Goal: Find specific page/section: Find specific page/section

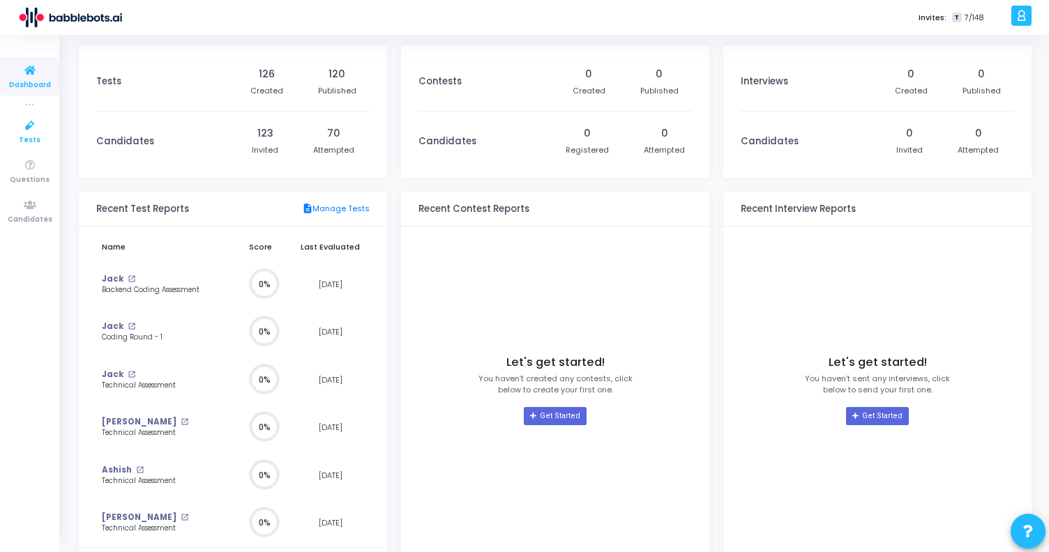
click at [31, 123] on icon at bounding box center [29, 125] width 29 height 17
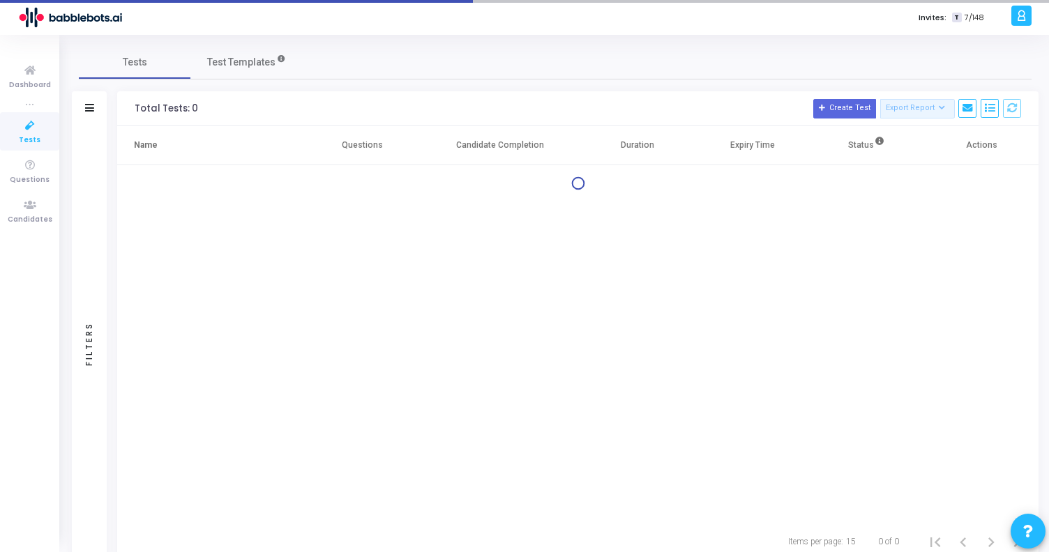
click at [31, 123] on icon at bounding box center [29, 125] width 29 height 17
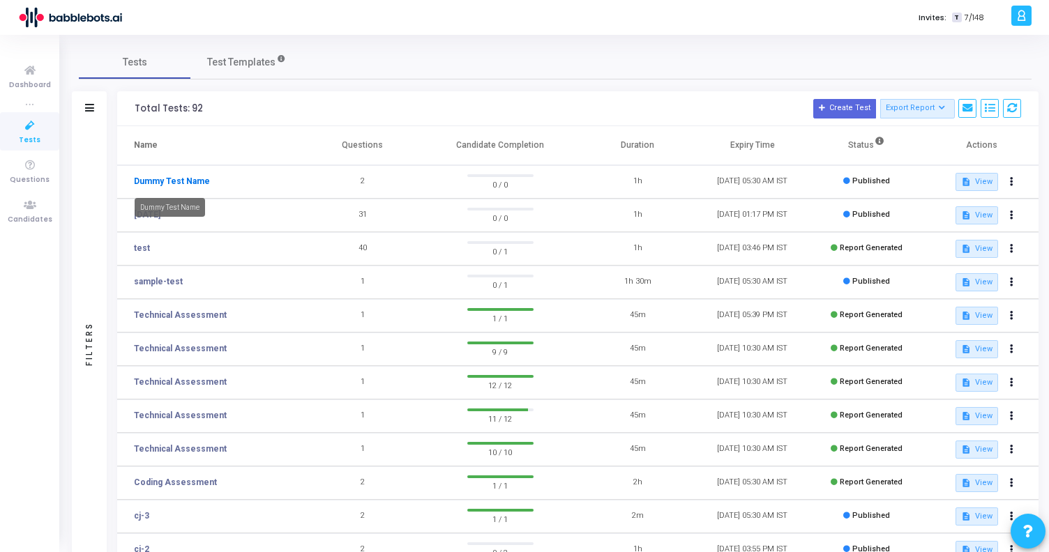
click at [190, 185] on link "Dummy Test Name" at bounding box center [172, 181] width 76 height 13
